Goal: Transaction & Acquisition: Book appointment/travel/reservation

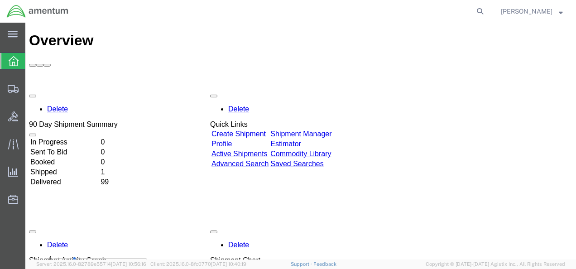
click at [444, 12] on agx-global-search at bounding box center [343, 11] width 290 height 23
click at [486, 11] on icon at bounding box center [480, 11] width 13 height 13
click at [295, 14] on input "search" at bounding box center [335, 11] width 275 height 22
paste input "S007-25223-0511"
type input "S007-25223-0511"
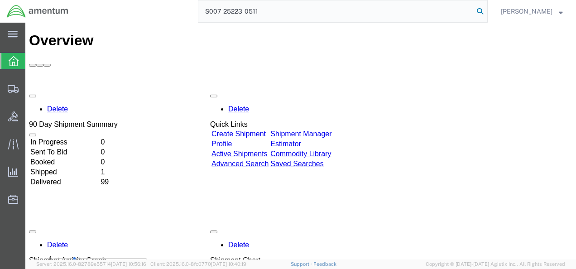
click at [486, 10] on icon at bounding box center [480, 11] width 13 height 13
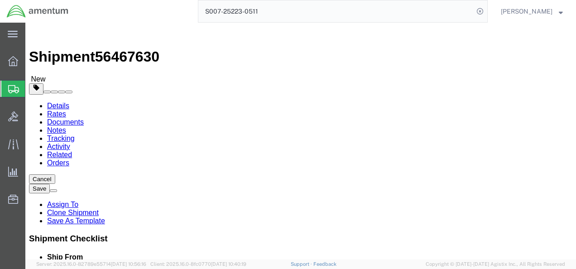
select select "42654"
select select "42656"
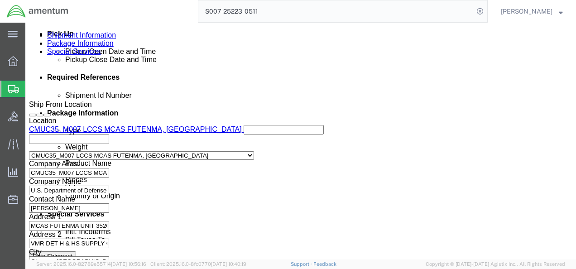
scroll to position [453, 0]
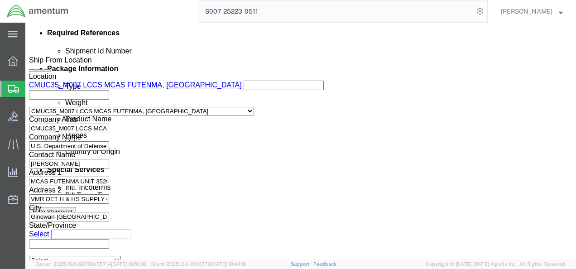
click button "Rate Shipment"
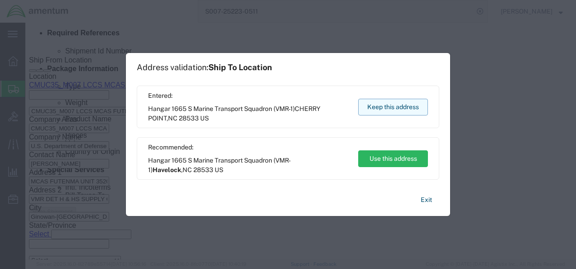
click at [380, 104] on button "Keep this address" at bounding box center [393, 107] width 70 height 17
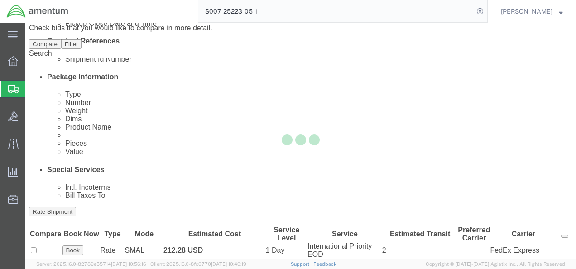
scroll to position [2, 0]
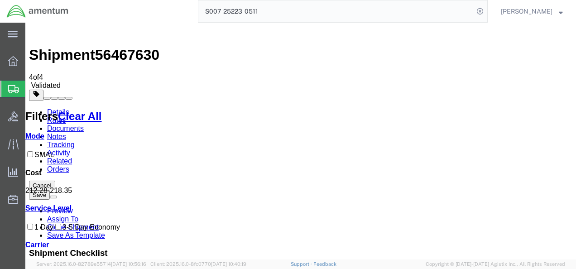
checkbox input "true"
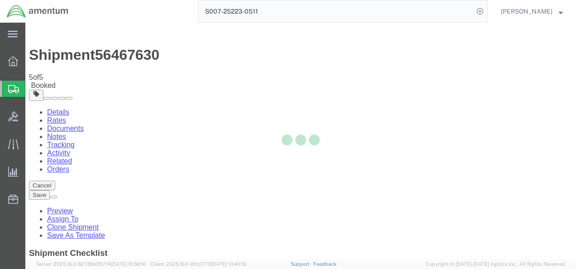
scroll to position [0, 0]
